Goal: Information Seeking & Learning: Stay updated

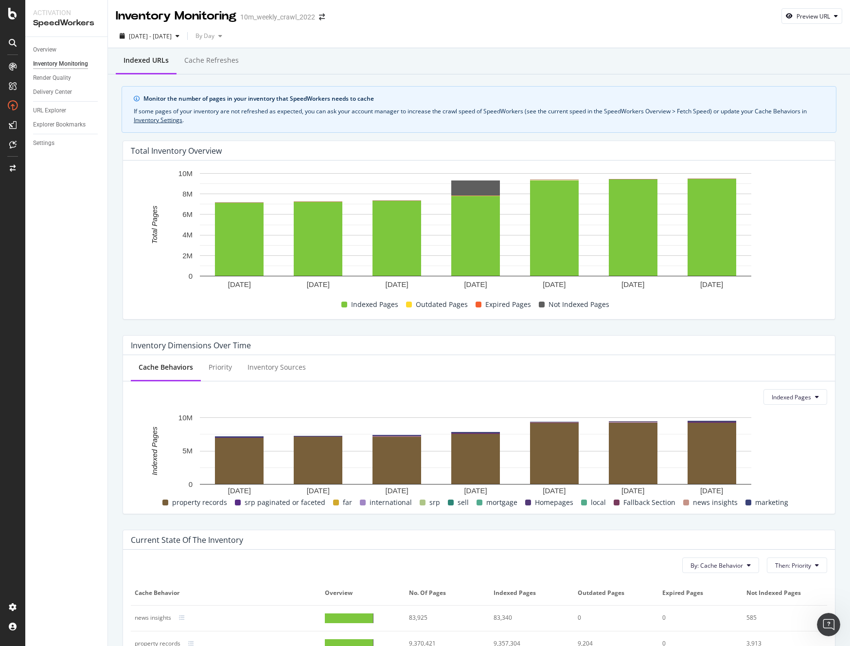
scroll to position [202, 0]
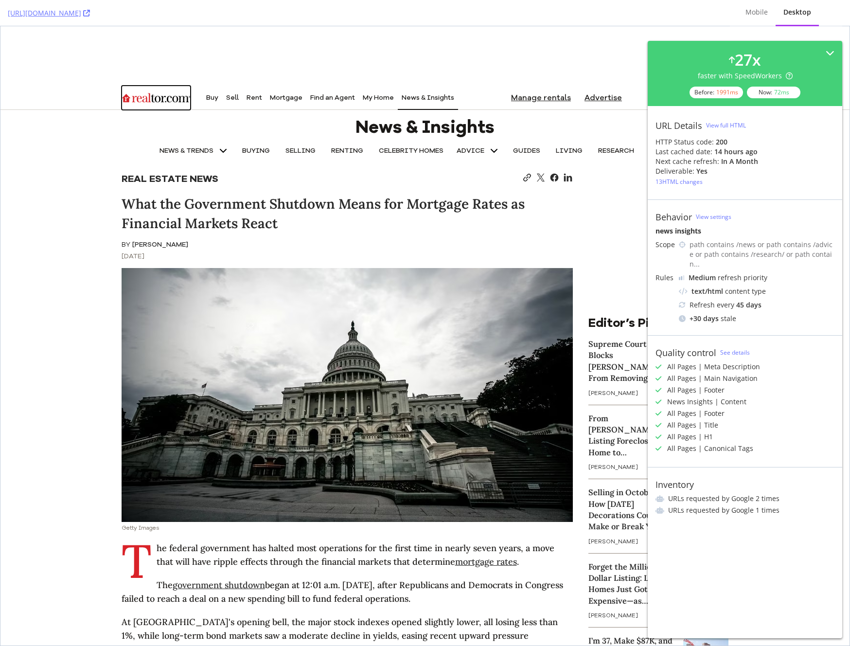
click at [161, 97] on img "Go to realtor.com home page" at bounding box center [156, 98] width 69 height 22
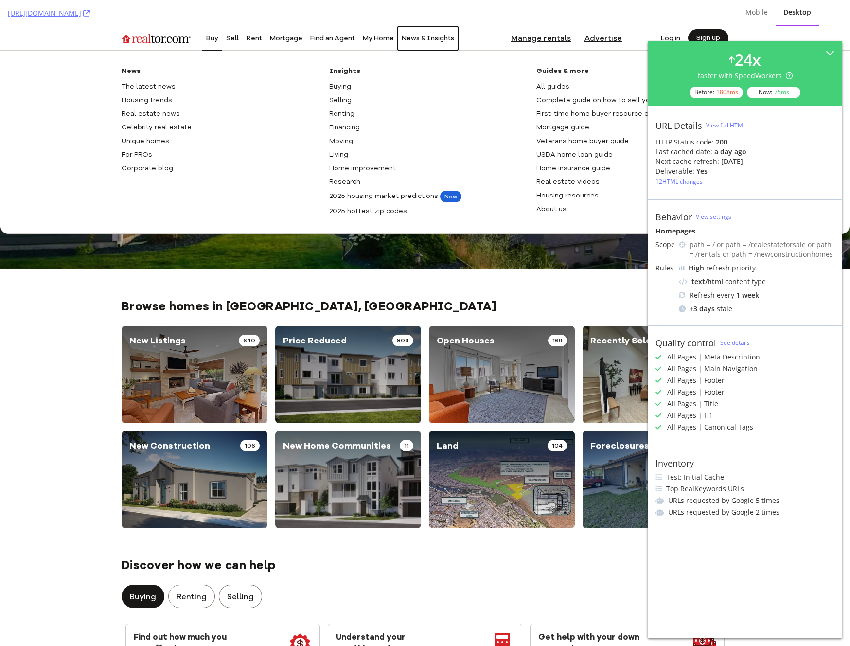
click at [430, 38] on div "News & Insights" at bounding box center [428, 38] width 53 height 24
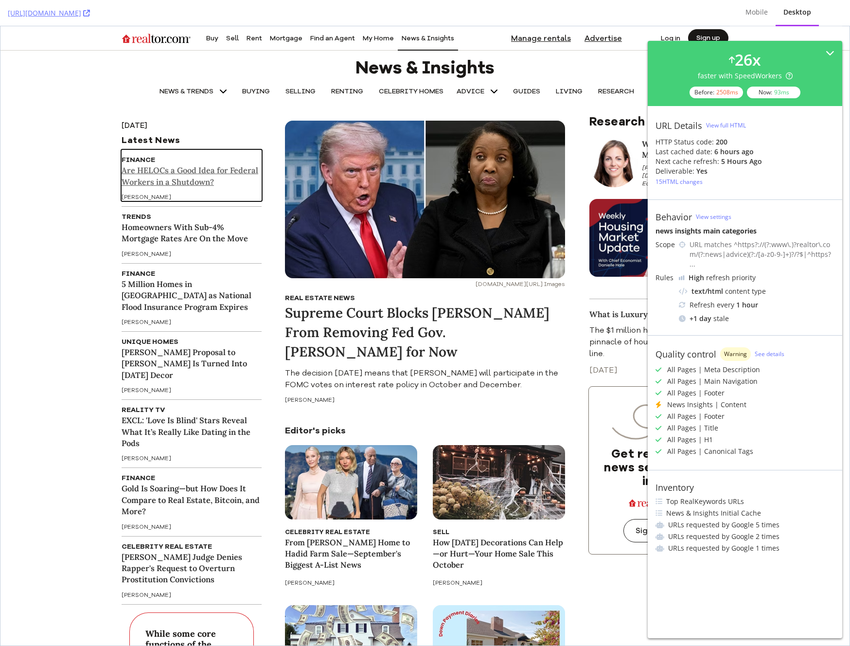
click at [157, 179] on h3 "Are HELOCs a Good Idea for Federal Workers in a Shutdown?" at bounding box center [192, 176] width 140 height 23
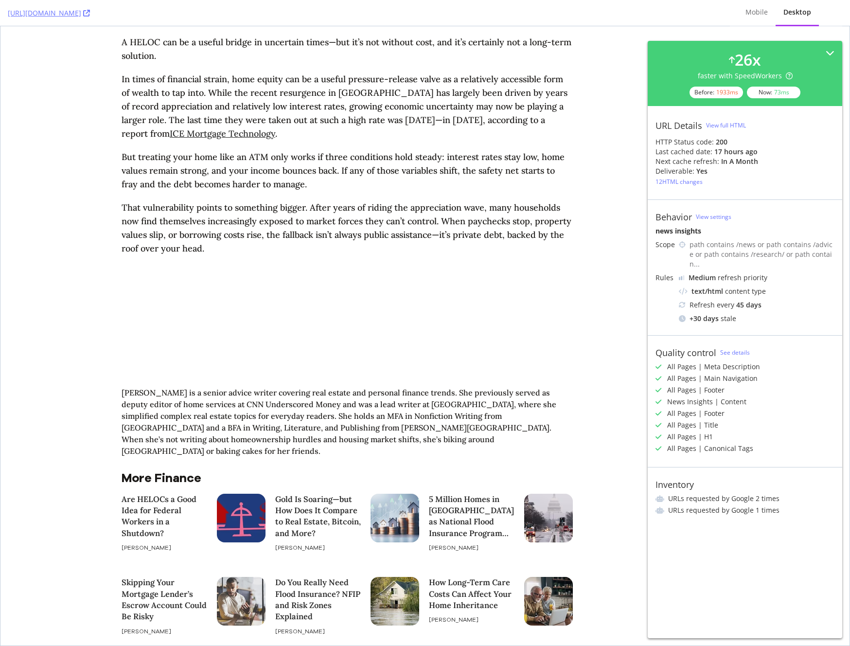
scroll to position [2415, 0]
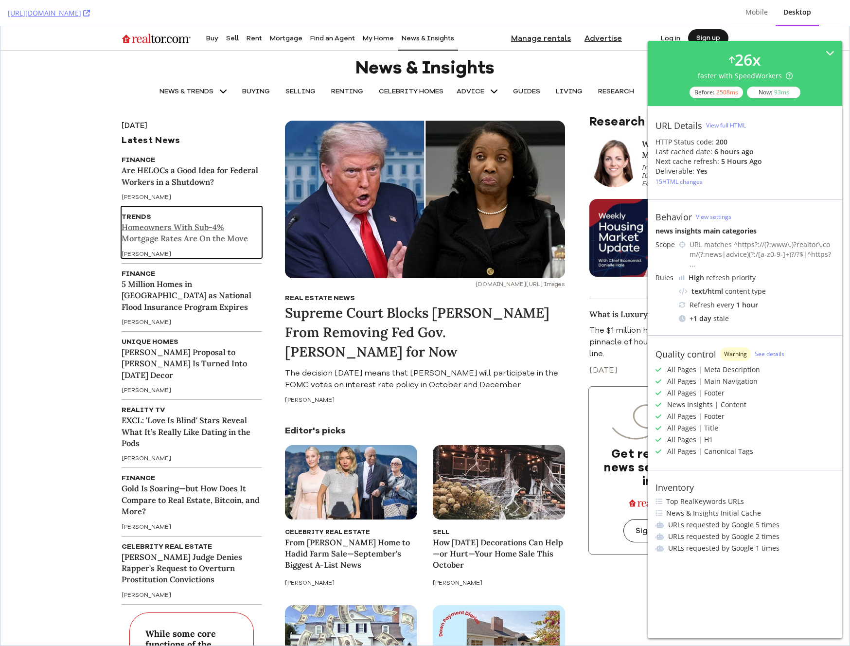
click at [193, 238] on h3 "Homeowners With Sub-4% Mortgage Rates Are On the Move" at bounding box center [192, 233] width 140 height 23
click at [197, 370] on h3 "[PERSON_NAME] Proposal to [PERSON_NAME] Is Turned Into [DATE] Decor" at bounding box center [192, 364] width 140 height 34
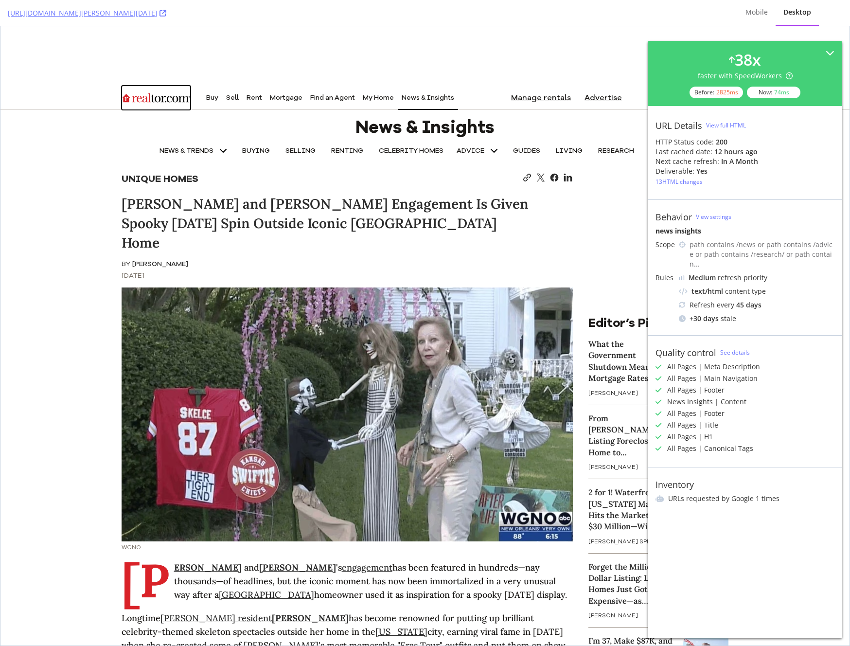
click at [149, 97] on img "Go to realtor.com home page" at bounding box center [156, 98] width 69 height 22
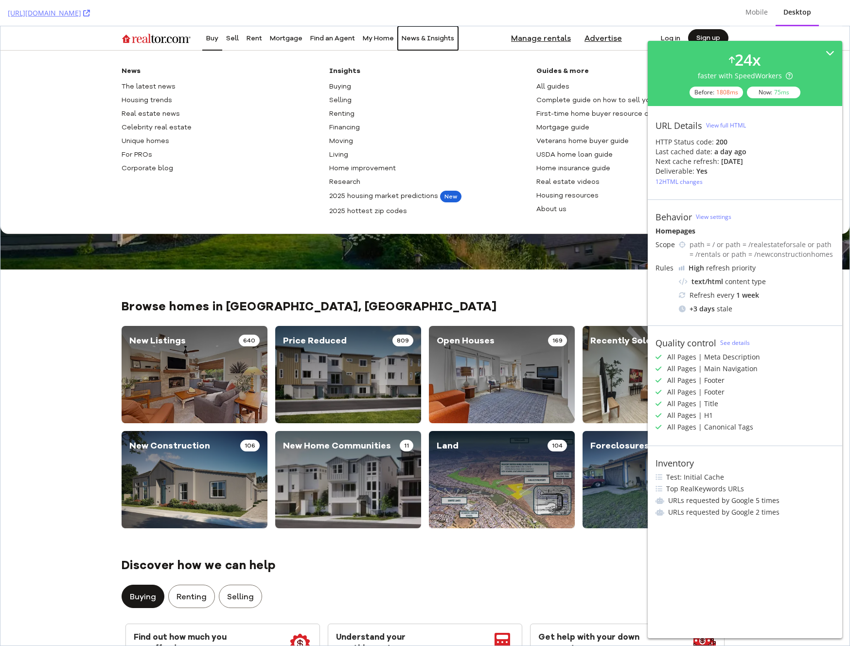
click at [423, 35] on div "News & Insights" at bounding box center [428, 38] width 53 height 24
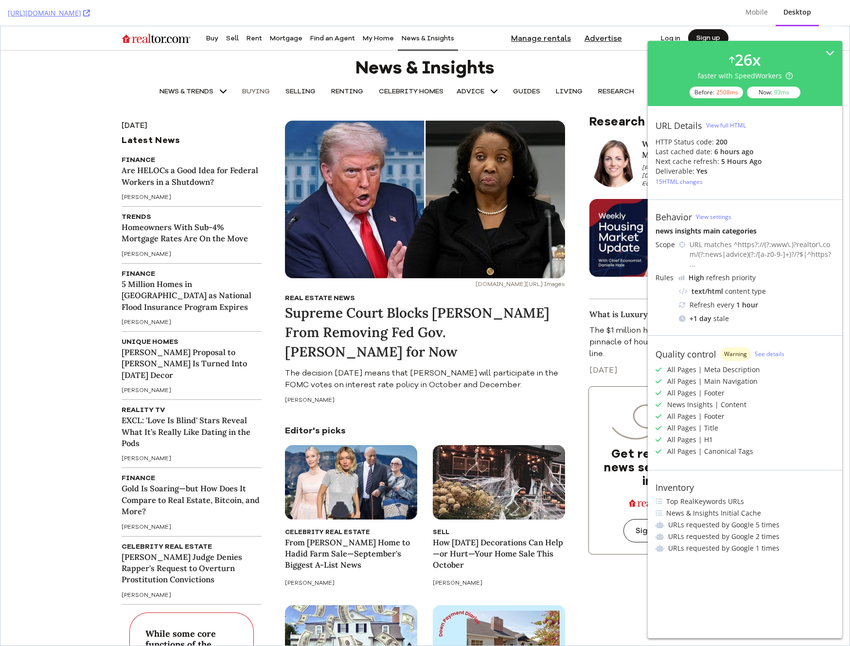
click at [265, 91] on link "BUYING" at bounding box center [255, 91] width 43 height 19
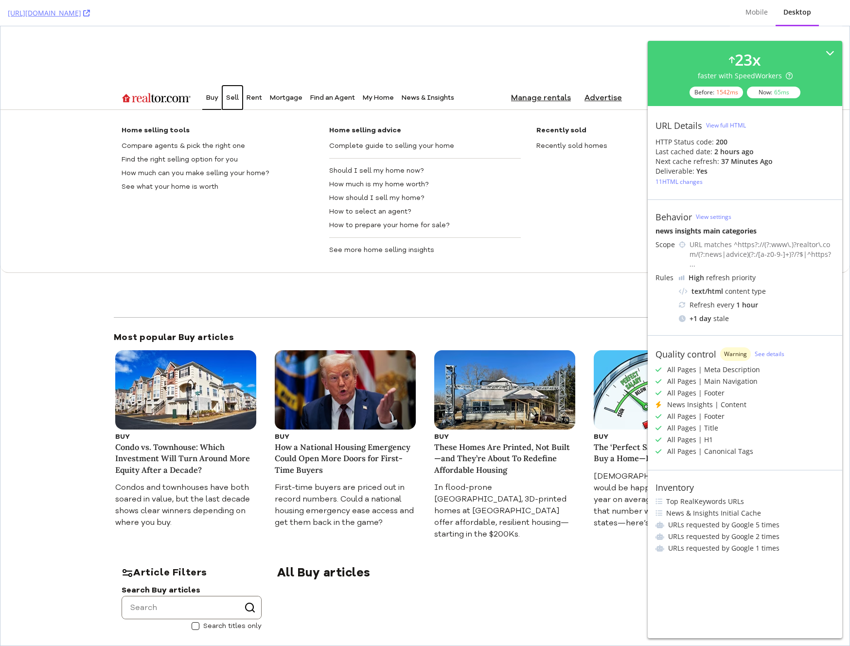
click at [232, 97] on div "Sell" at bounding box center [232, 98] width 13 height 24
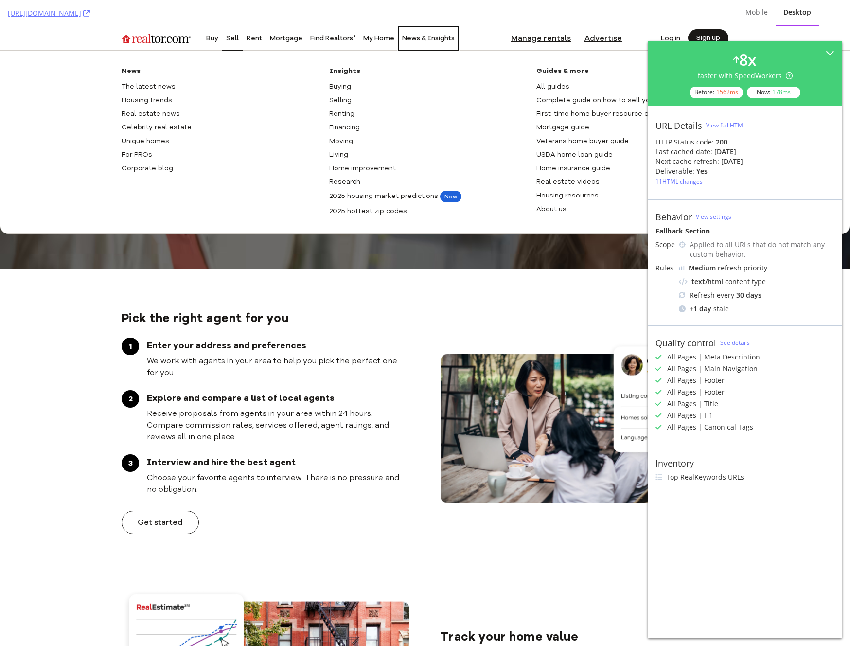
click at [436, 40] on div "News & Insights" at bounding box center [428, 38] width 53 height 24
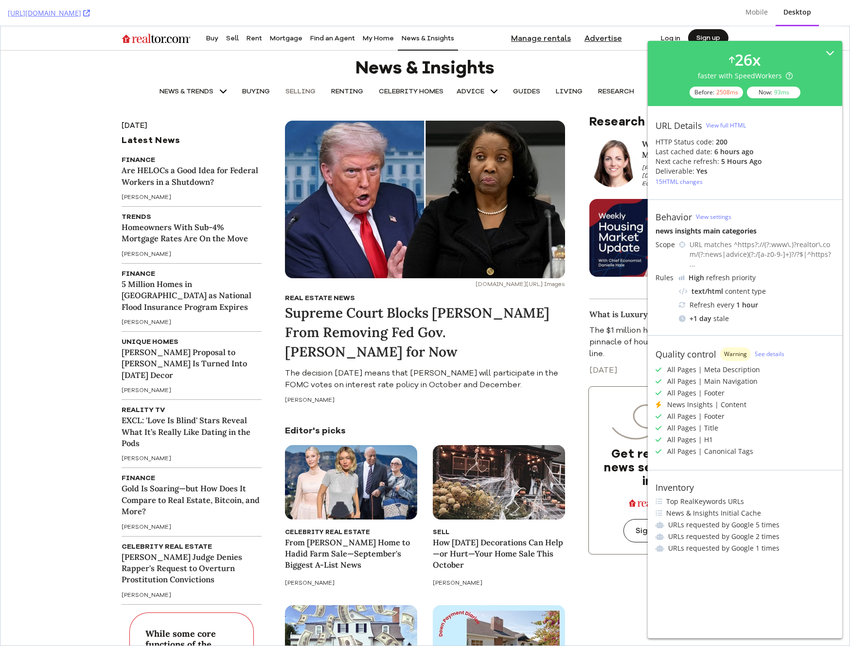
click at [301, 95] on link "SELLING" at bounding box center [301, 91] width 46 height 19
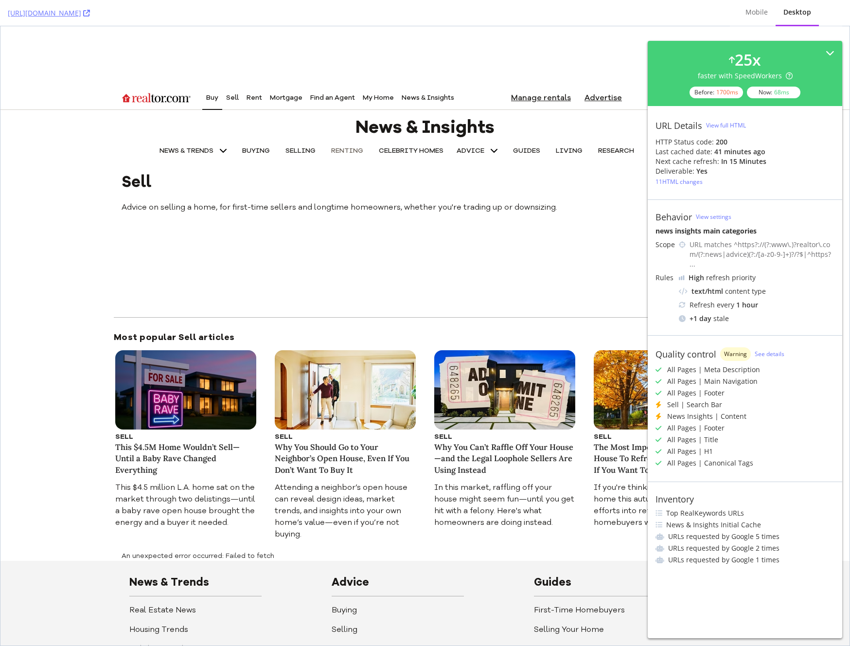
click at [338, 151] on link "RENTING" at bounding box center [347, 150] width 48 height 19
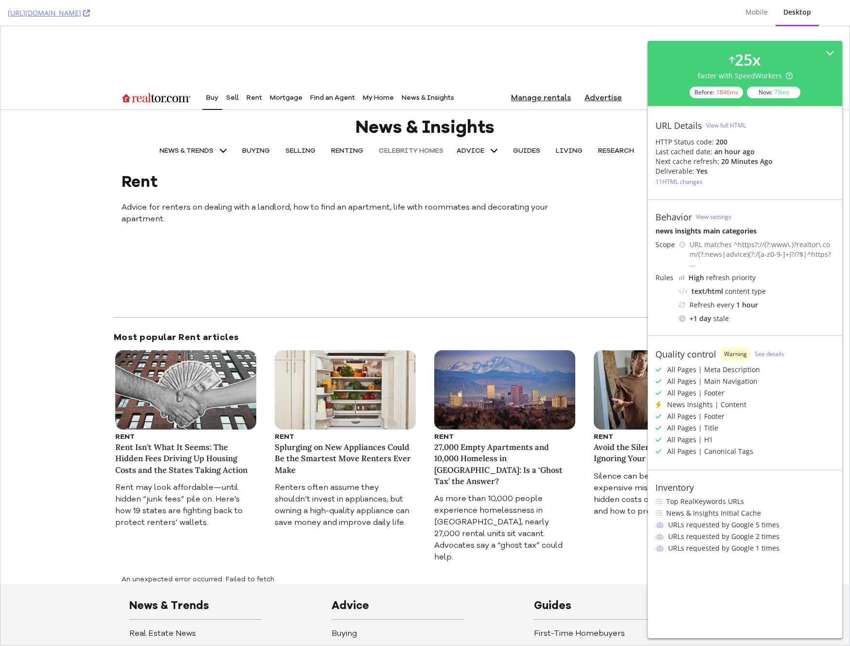
click at [401, 150] on link "CELEBRITY HOMES" at bounding box center [411, 150] width 80 height 19
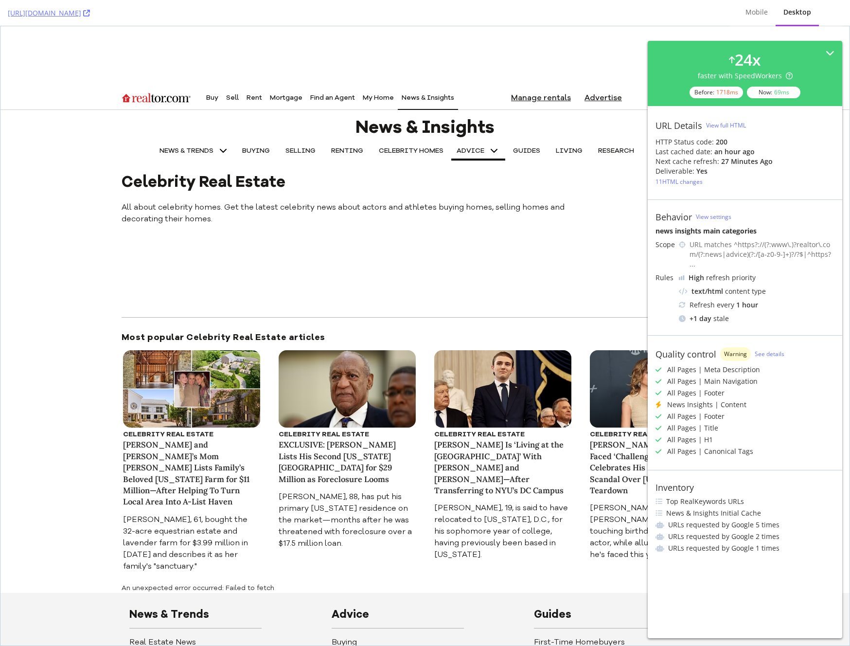
click at [488, 149] on icon "Navigation menu for News & Insights categories" at bounding box center [494, 151] width 12 height 12
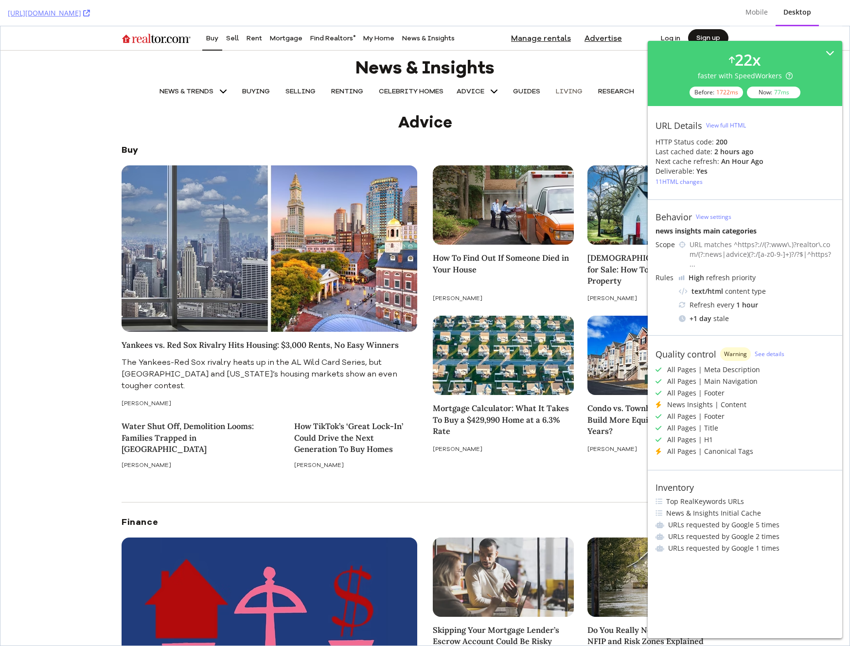
click at [568, 91] on link "LIVING" at bounding box center [569, 91] width 42 height 19
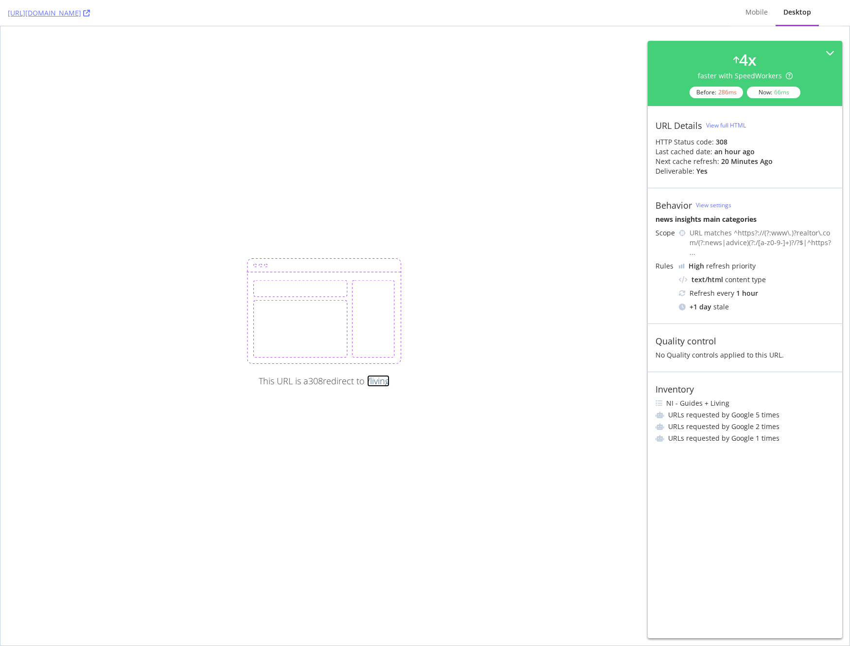
click at [386, 383] on link "/living" at bounding box center [378, 381] width 22 height 12
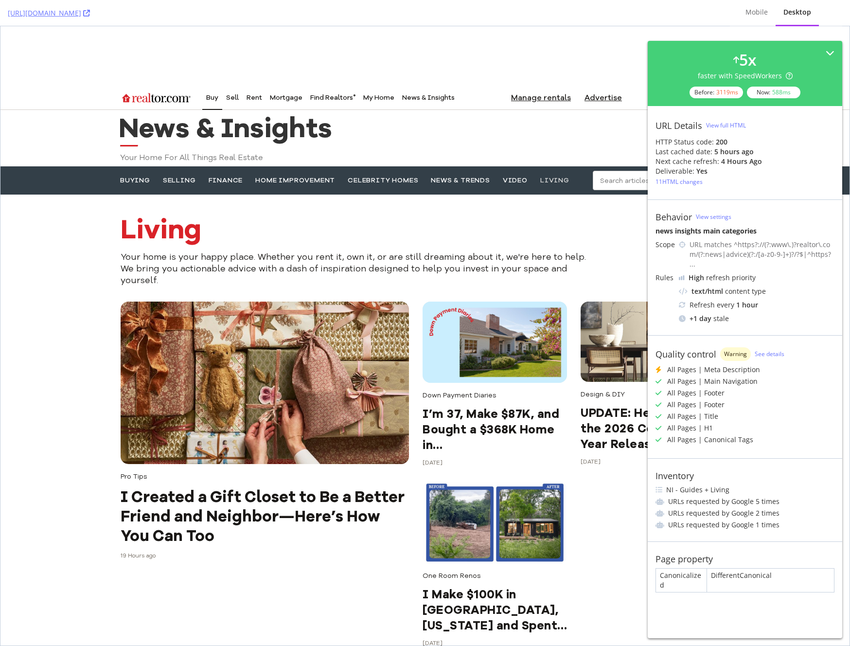
click at [558, 178] on link "LIVING" at bounding box center [554, 180] width 29 height 9
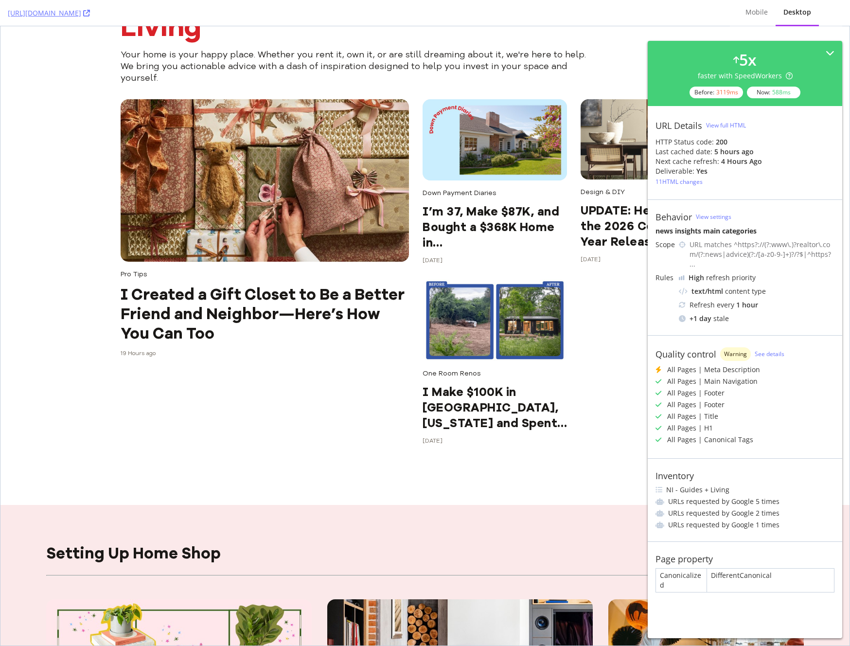
scroll to position [207, 0]
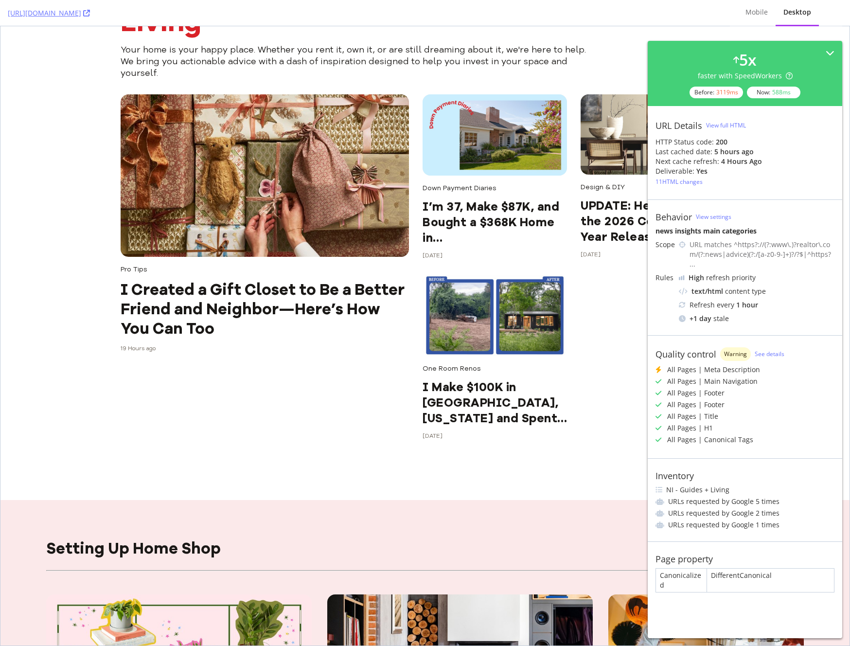
click at [471, 404] on h2 "I Make $100K in [GEOGRAPHIC_DATA], [US_STATE] and Spent Nearly $318K to Build a…" at bounding box center [495, 402] width 144 height 47
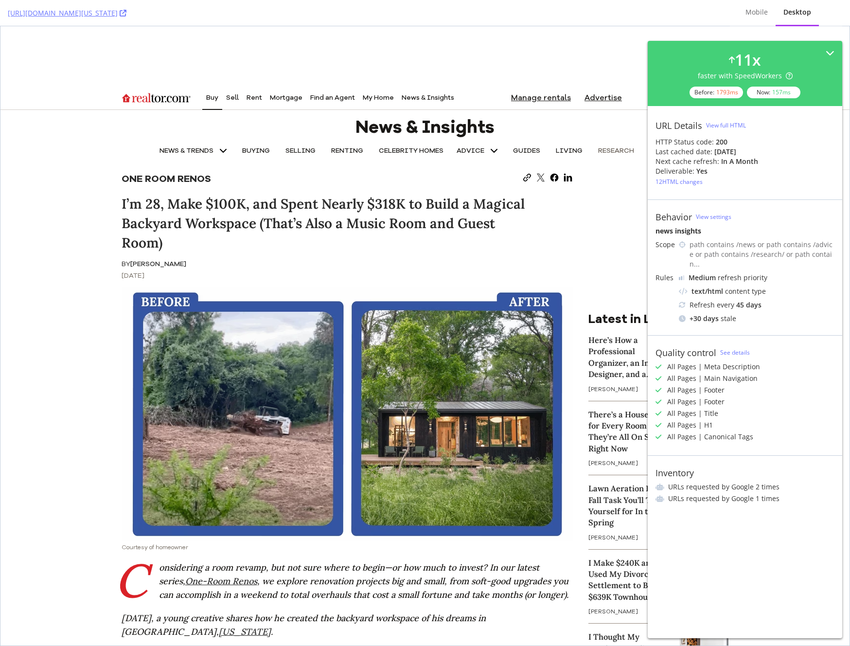
click at [616, 150] on link "RESEARCH" at bounding box center [616, 150] width 52 height 19
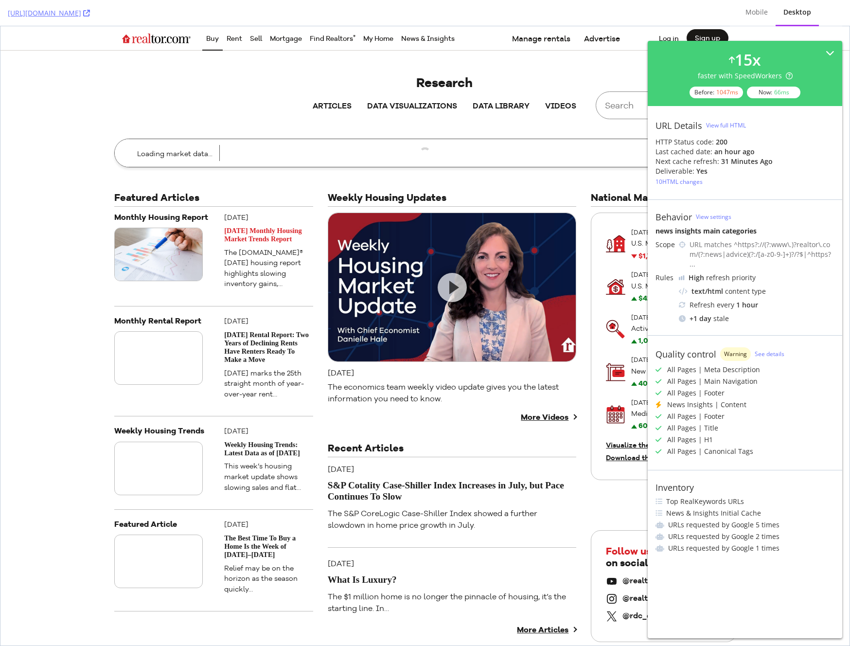
click at [243, 240] on link "[DATE] Monthly Housing Market Trends Report" at bounding box center [263, 235] width 78 height 16
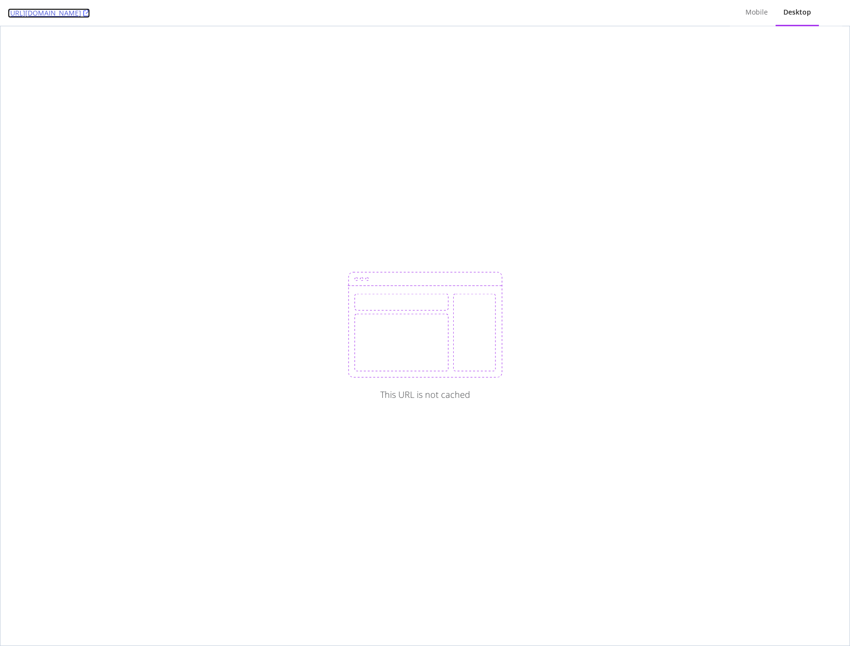
click at [90, 12] on link "[URL][DOMAIN_NAME]" at bounding box center [49, 13] width 82 height 10
click at [524, 154] on div "This URL is not cached" at bounding box center [424, 335] width 849 height 619
click at [375, 355] on img at bounding box center [425, 325] width 155 height 106
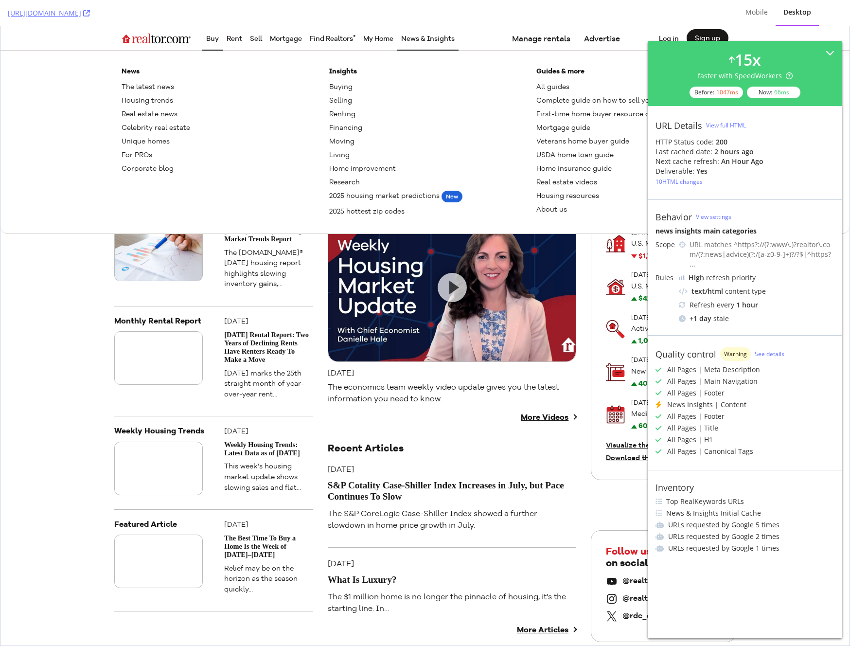
click at [159, 87] on link "The latest news" at bounding box center [148, 86] width 53 height 9
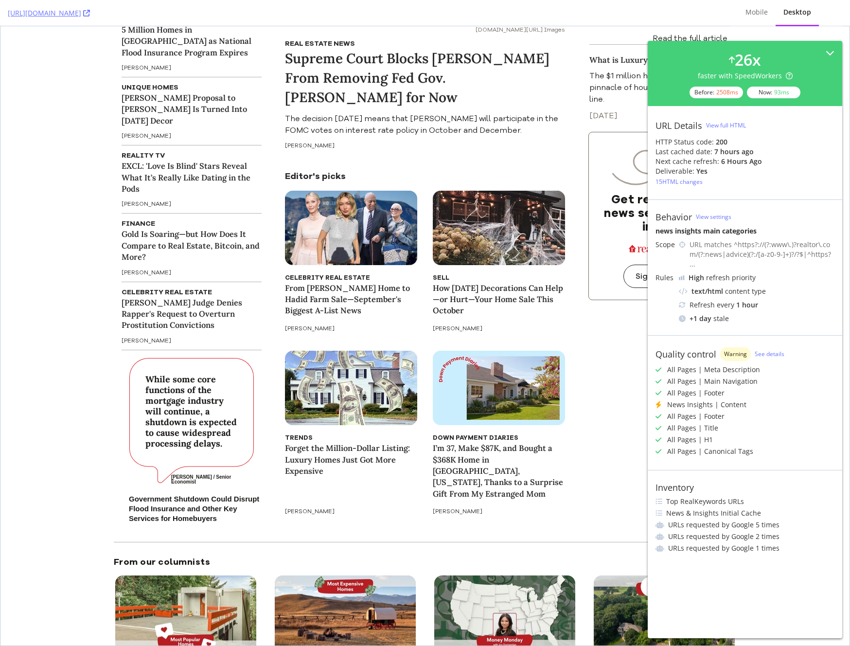
scroll to position [544, 0]
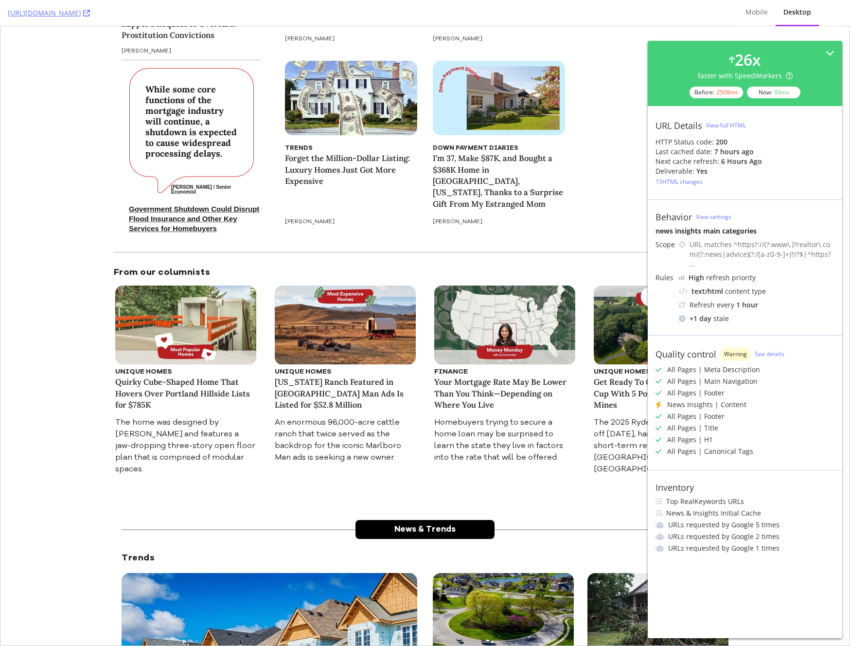
click at [203, 209] on p "Government Shutdown Could Disrupt Flood Insurance and Other Key Services for Ho…" at bounding box center [195, 219] width 133 height 30
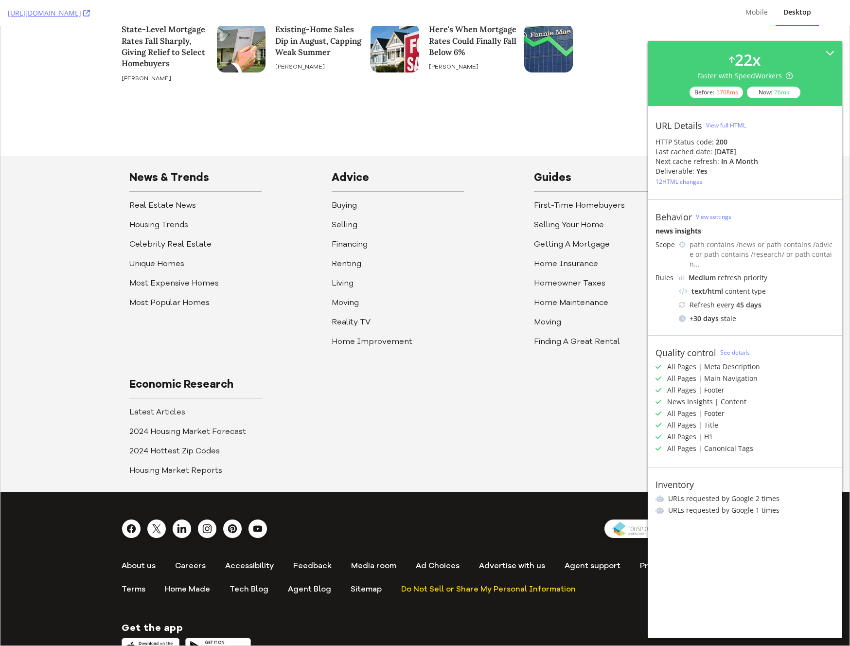
scroll to position [2300, 0]
